Goal: Transaction & Acquisition: Purchase product/service

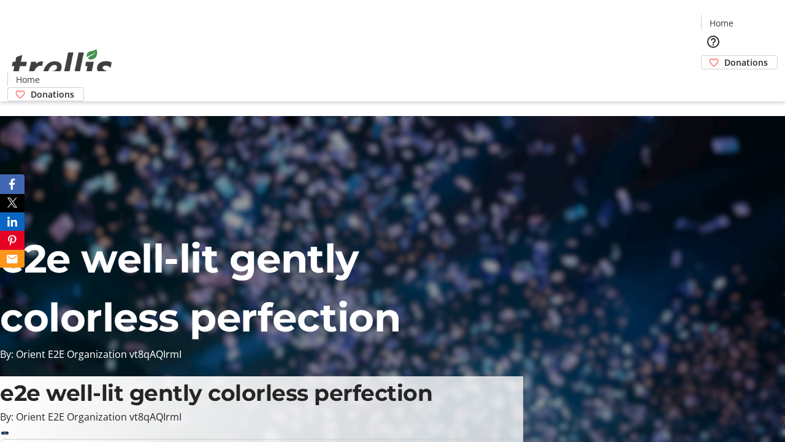
click at [725, 56] on span "Donations" at bounding box center [747, 62] width 44 height 13
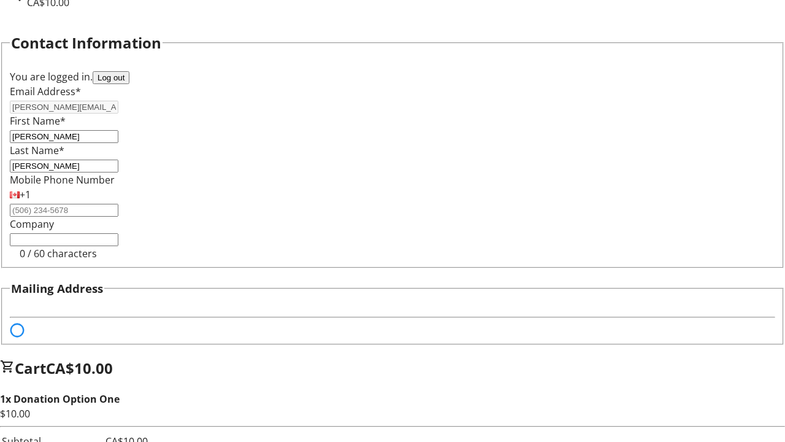
select select "BC"
select select "CA"
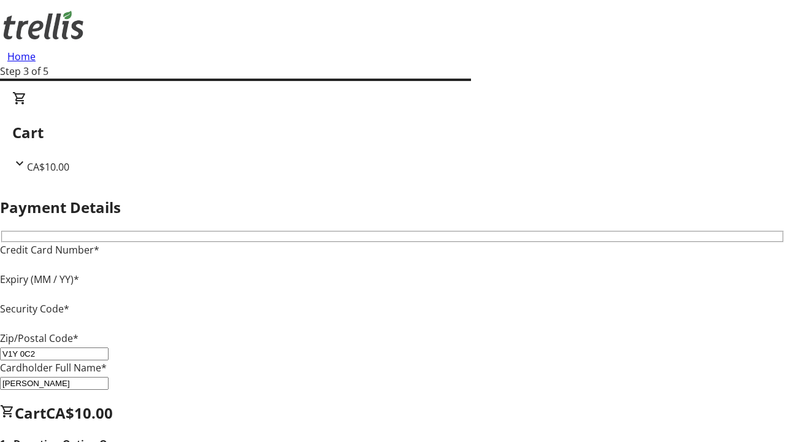
type input "V1Y 0C2"
